Goal: Navigation & Orientation: Find specific page/section

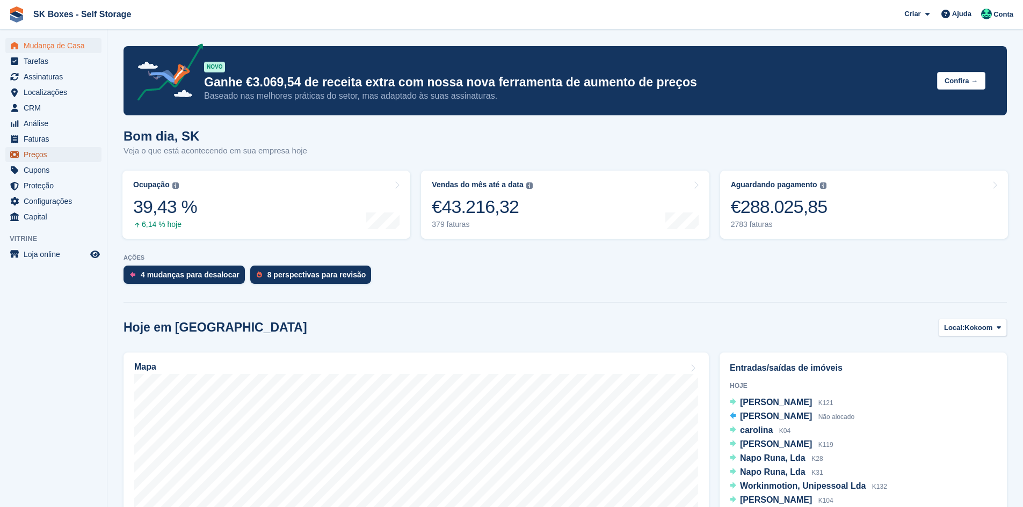
click at [38, 156] on span "Preços" at bounding box center [56, 154] width 64 height 15
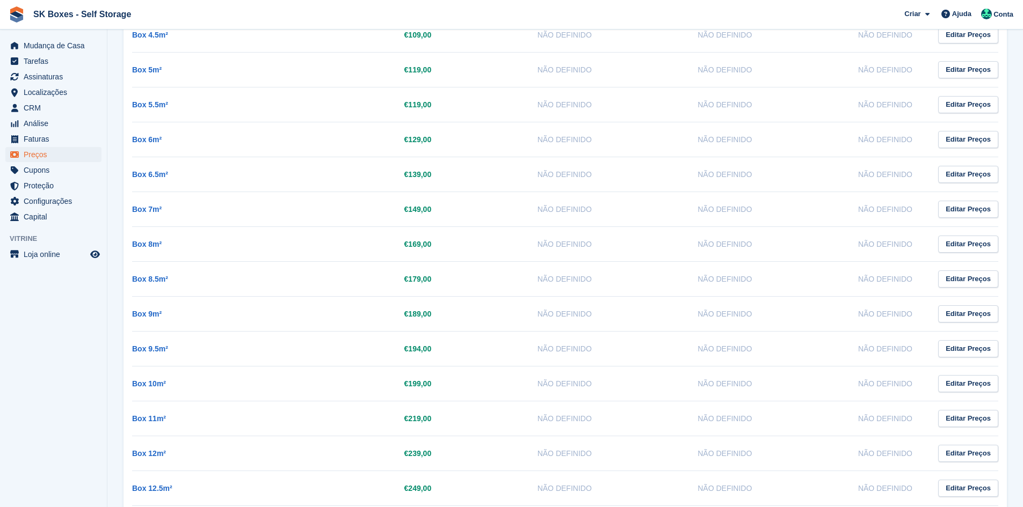
scroll to position [483, 0]
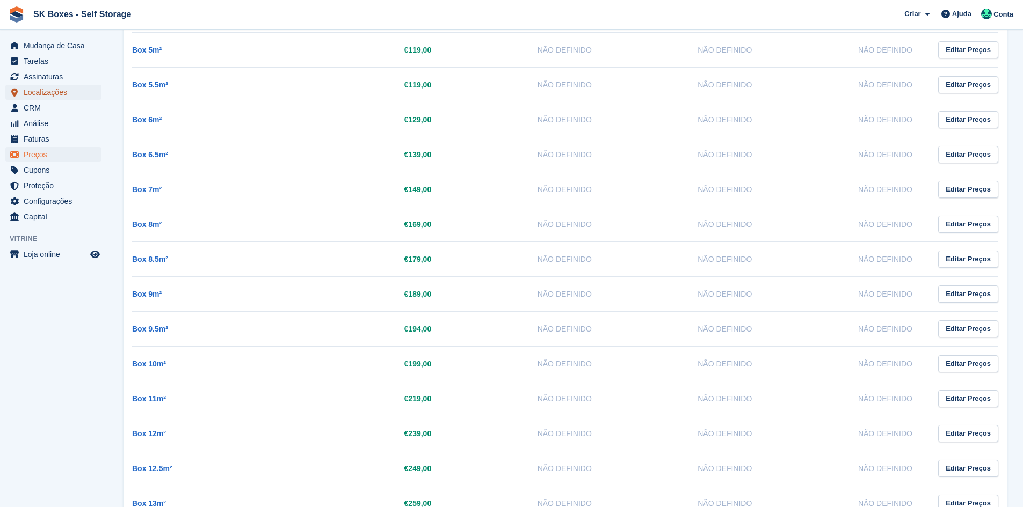
click at [60, 89] on span "Localizações" at bounding box center [56, 92] width 64 height 15
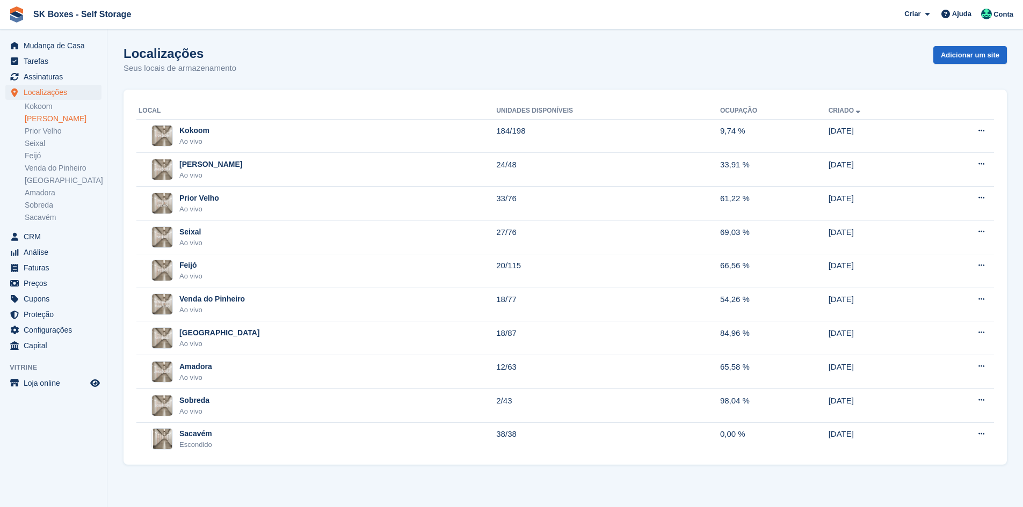
click at [68, 119] on link "[PERSON_NAME]" at bounding box center [63, 119] width 77 height 10
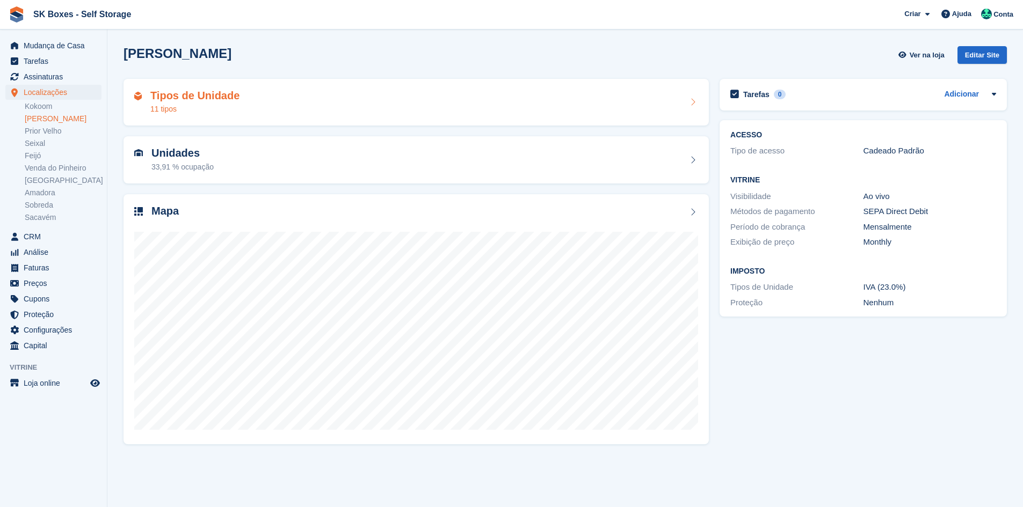
click at [266, 112] on div "Tipos de Unidade 11 tipos" at bounding box center [416, 103] width 564 height 26
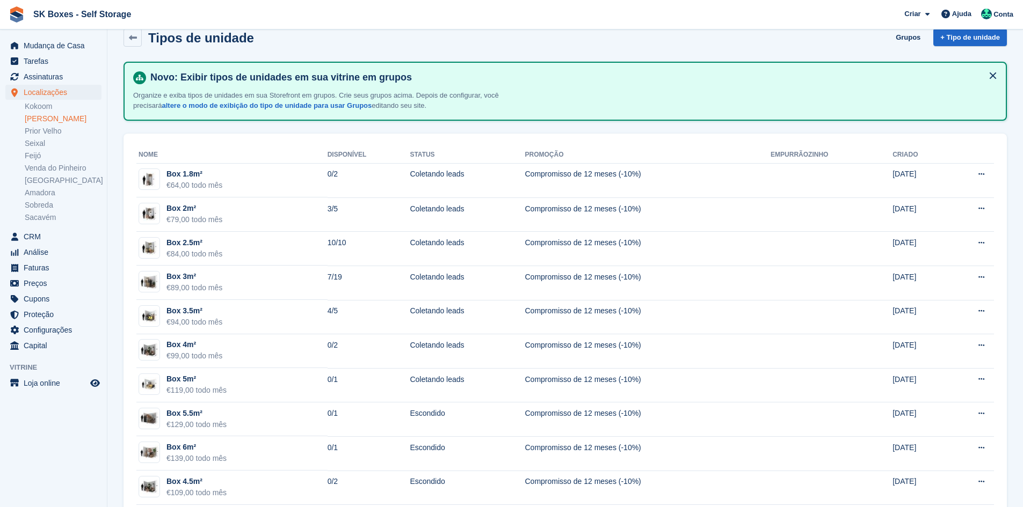
scroll to position [74, 0]
